Goal: Task Accomplishment & Management: Manage account settings

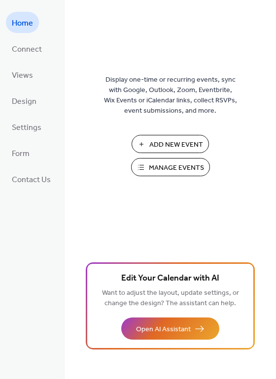
click at [169, 168] on span "Manage Events" at bounding box center [176, 168] width 55 height 10
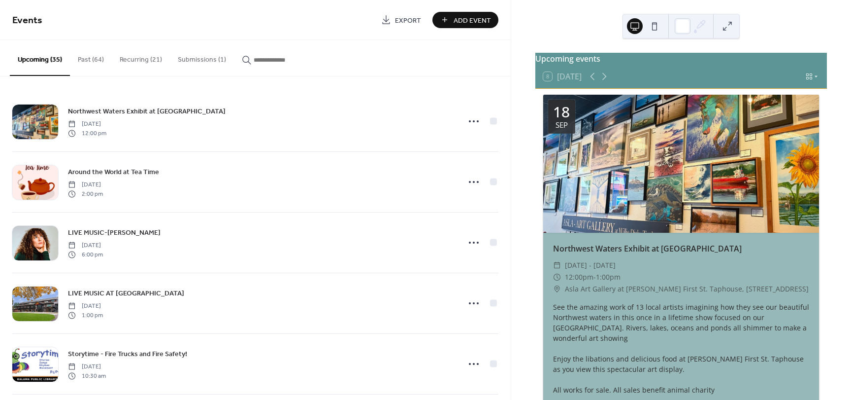
click at [220, 57] on button "Submissions (1)" at bounding box center [202, 57] width 64 height 35
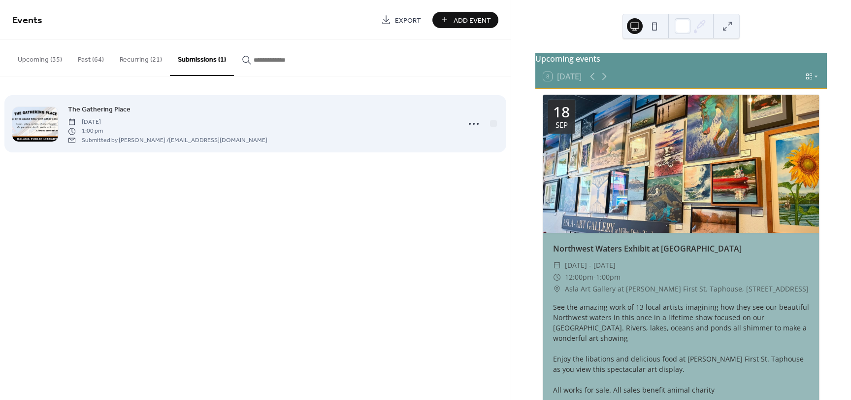
click at [101, 106] on span "The Gathering Place" at bounding box center [99, 109] width 63 height 10
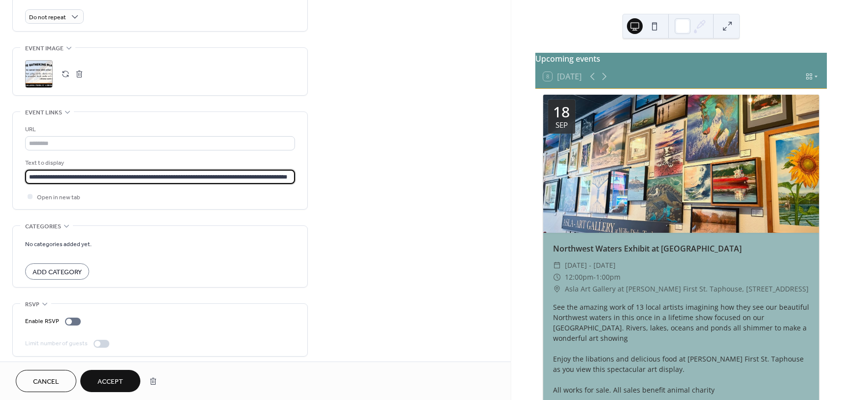
scroll to position [0, 19]
drag, startPoint x: 29, startPoint y: 177, endPoint x: 315, endPoint y: 172, distance: 286.8
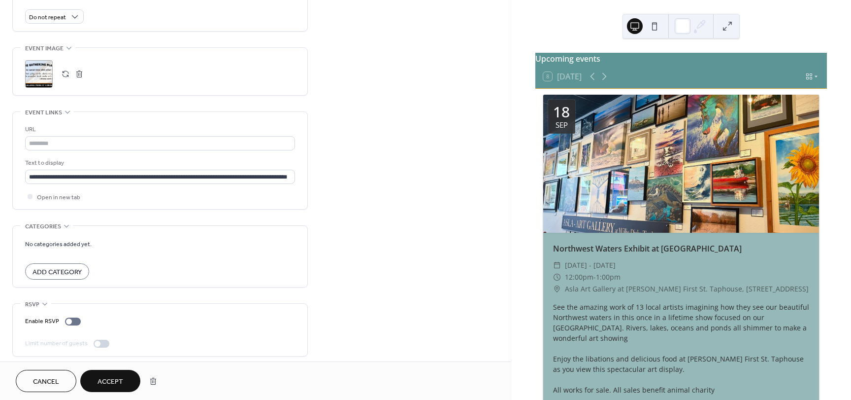
drag, startPoint x: 205, startPoint y: 180, endPoint x: 143, endPoint y: 290, distance: 125.8
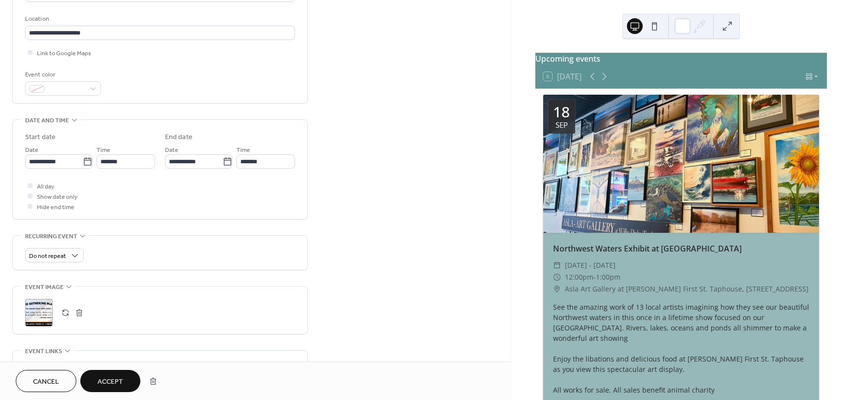
scroll to position [246, 0]
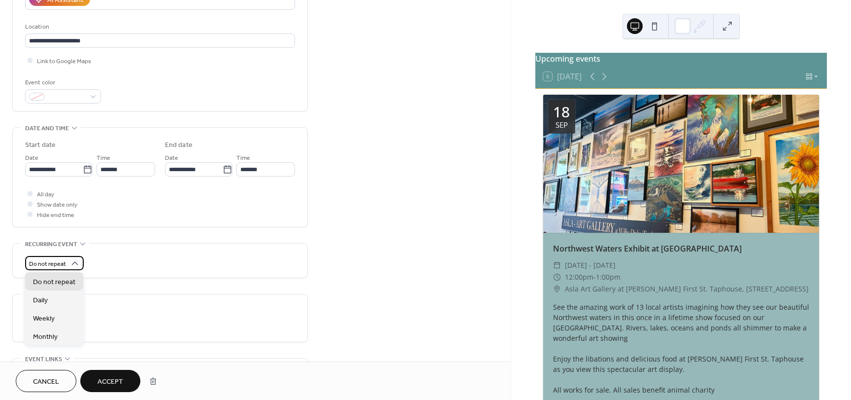
click at [45, 263] on span "Do not repeat" at bounding box center [47, 263] width 37 height 11
click at [46, 322] on span "Weekly" at bounding box center [44, 318] width 22 height 10
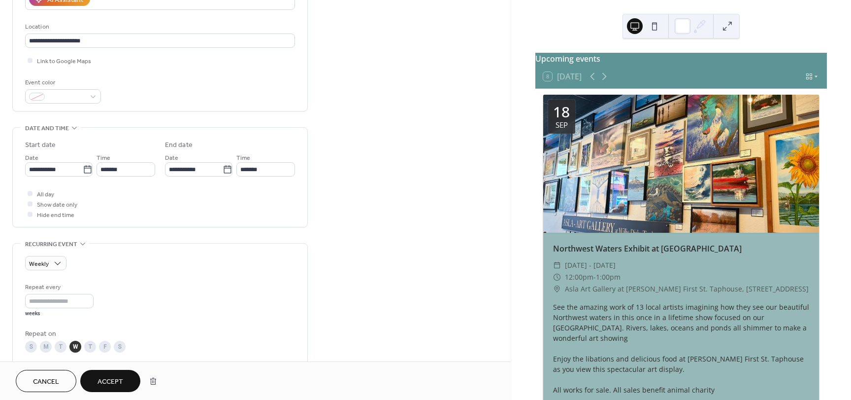
click at [123, 377] on span "Accept" at bounding box center [111, 381] width 26 height 10
